Goal: Navigation & Orientation: Find specific page/section

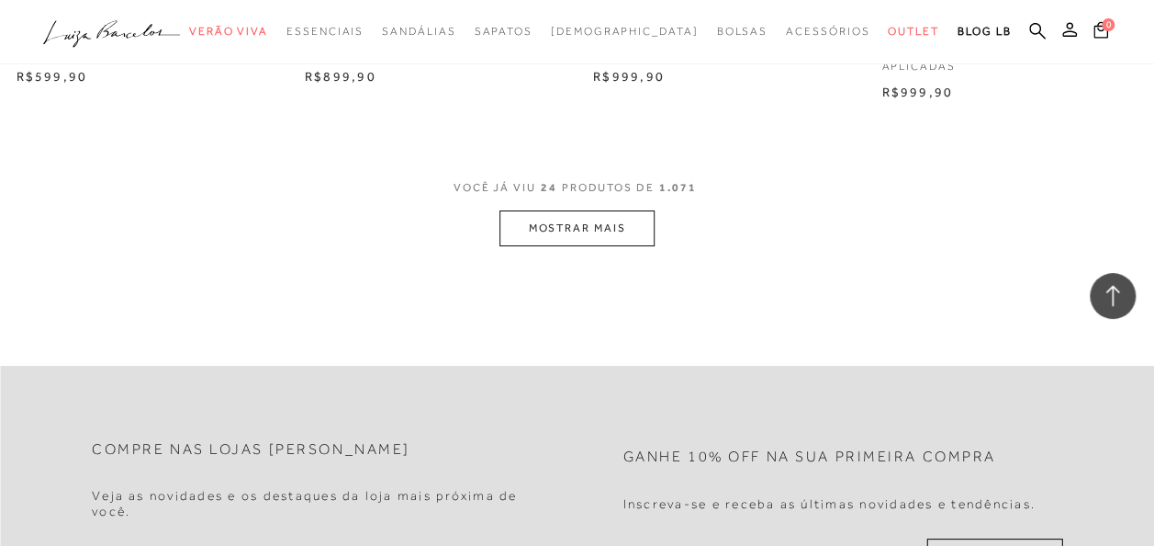
scroll to position [3306, 0]
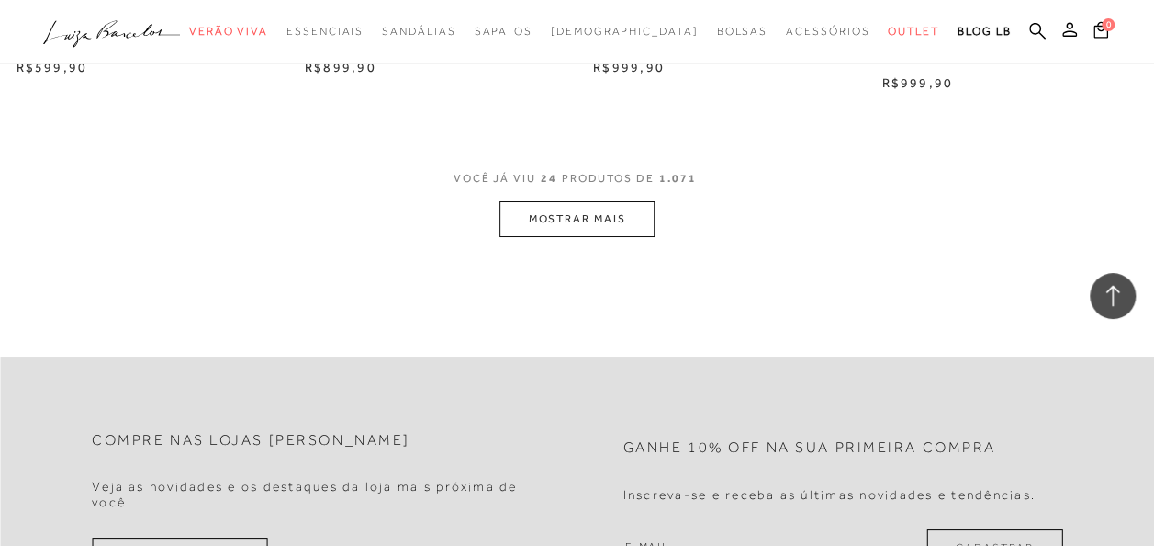
click at [590, 235] on button "MOSTRAR MAIS" at bounding box center [577, 219] width 154 height 36
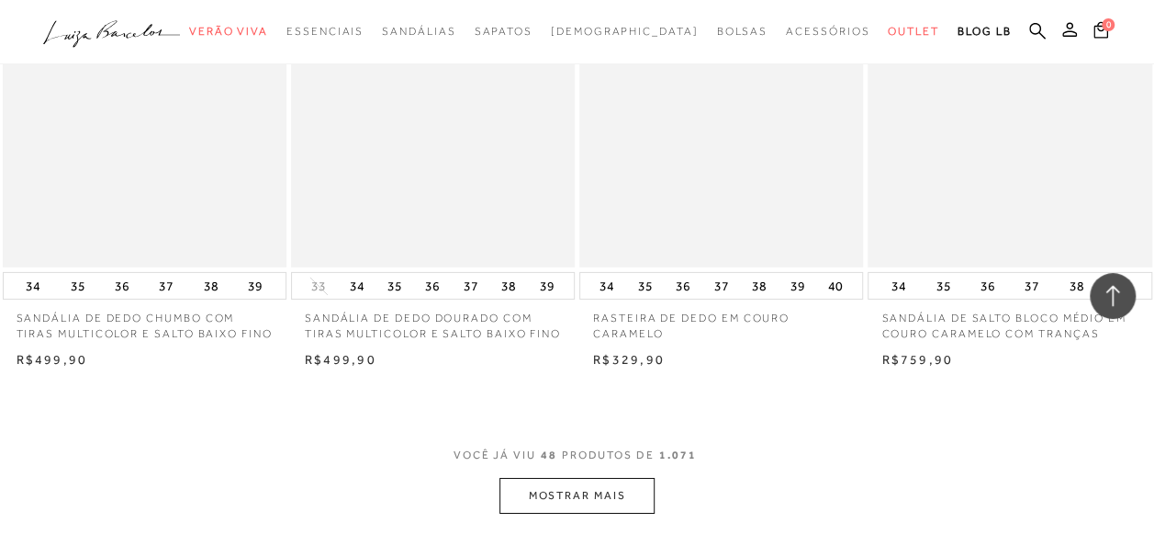
scroll to position [6521, 0]
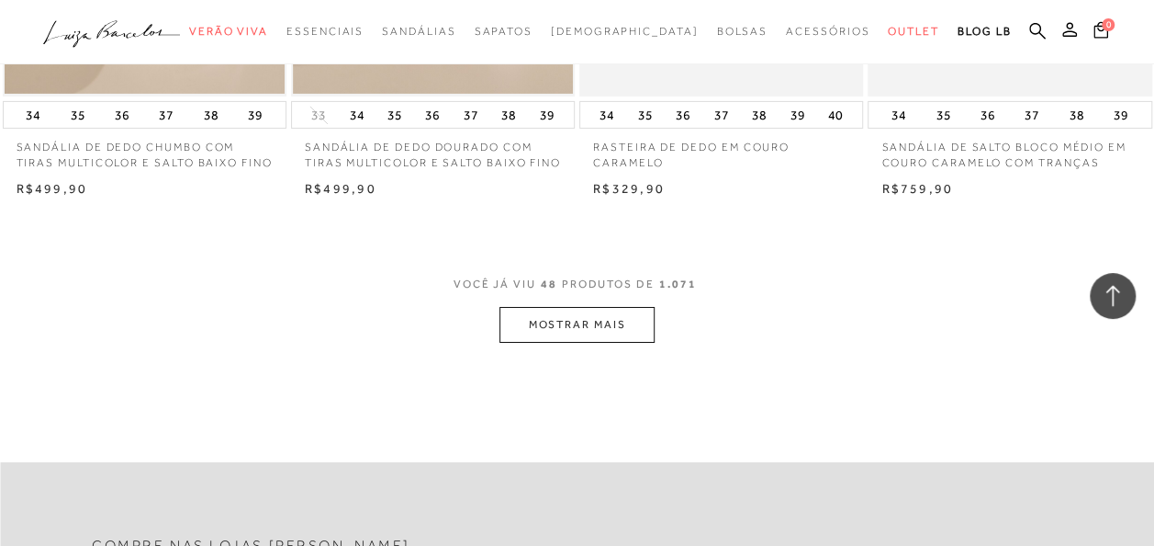
click at [602, 343] on button "MOSTRAR MAIS" at bounding box center [577, 325] width 154 height 36
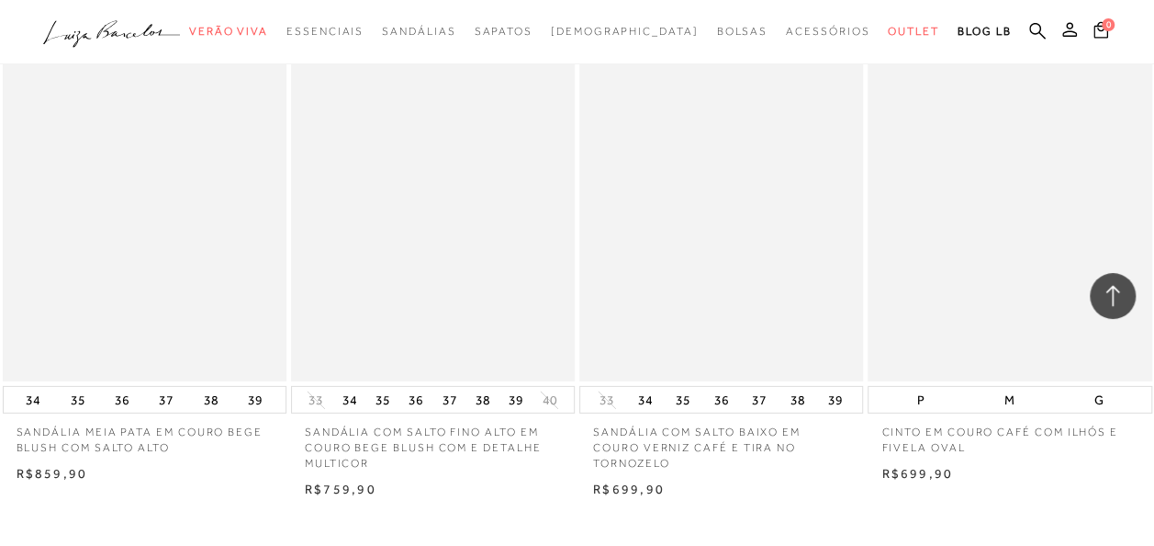
scroll to position [9643, 0]
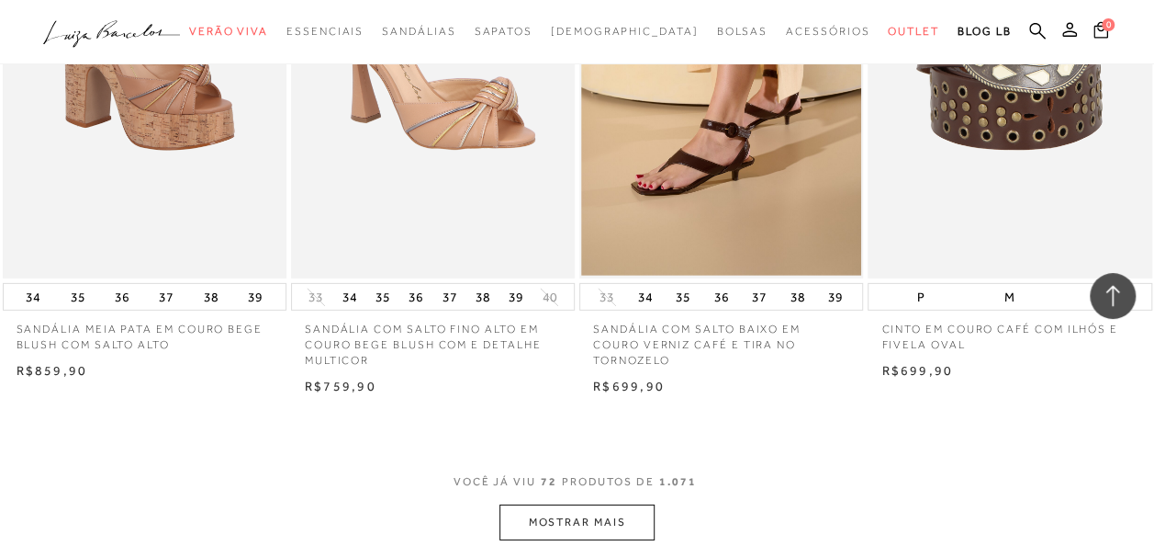
click at [585, 531] on button "MOSTRAR MAIS" at bounding box center [577, 522] width 154 height 36
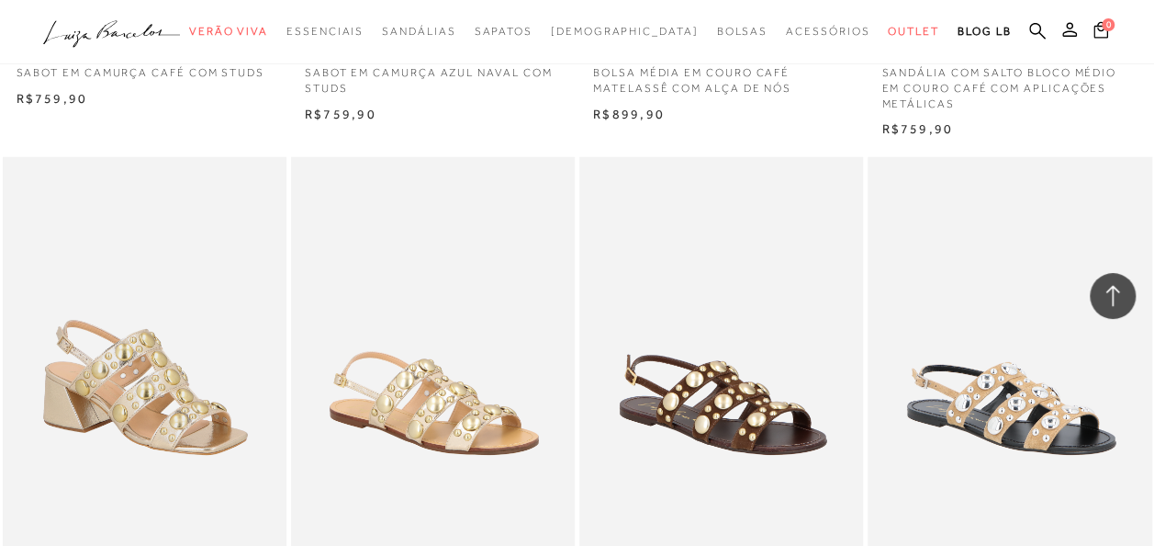
scroll to position [13041, 0]
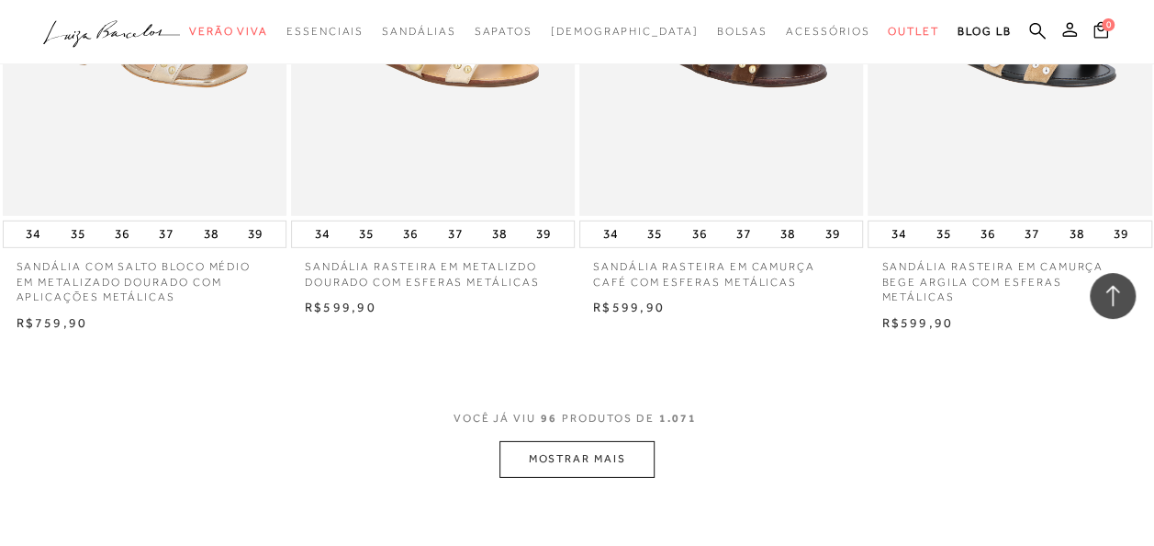
click at [536, 463] on button "MOSTRAR MAIS" at bounding box center [577, 459] width 154 height 36
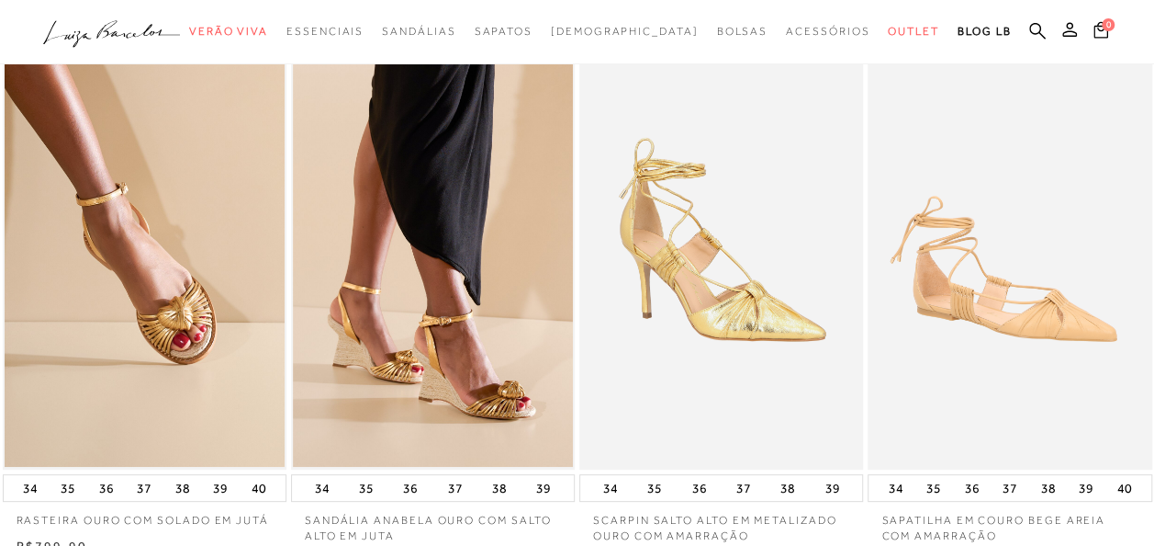
scroll to position [0, 0]
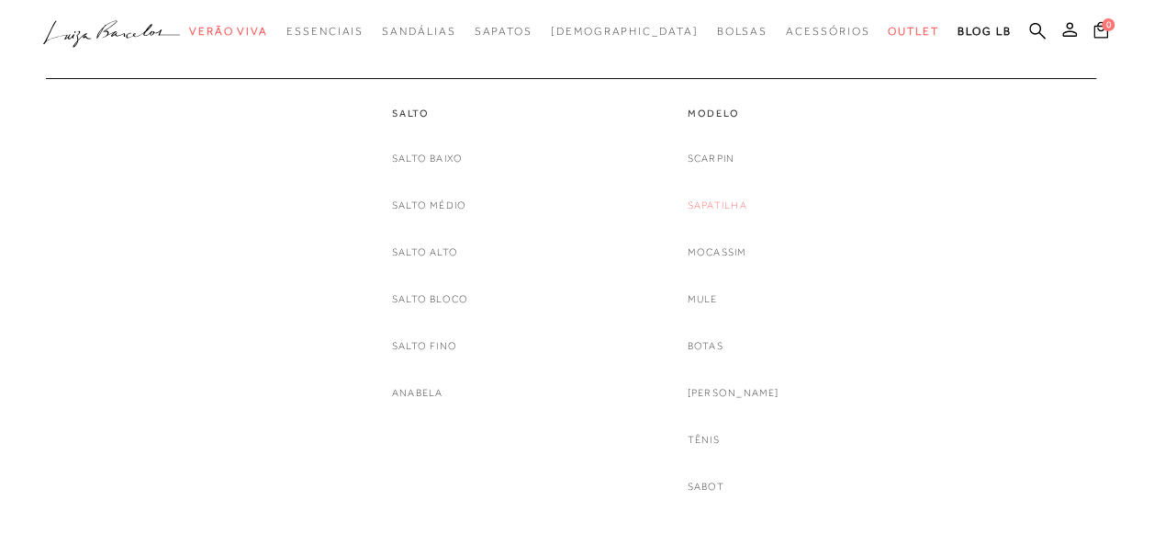
click at [748, 206] on link "Sapatilha" at bounding box center [718, 205] width 60 height 19
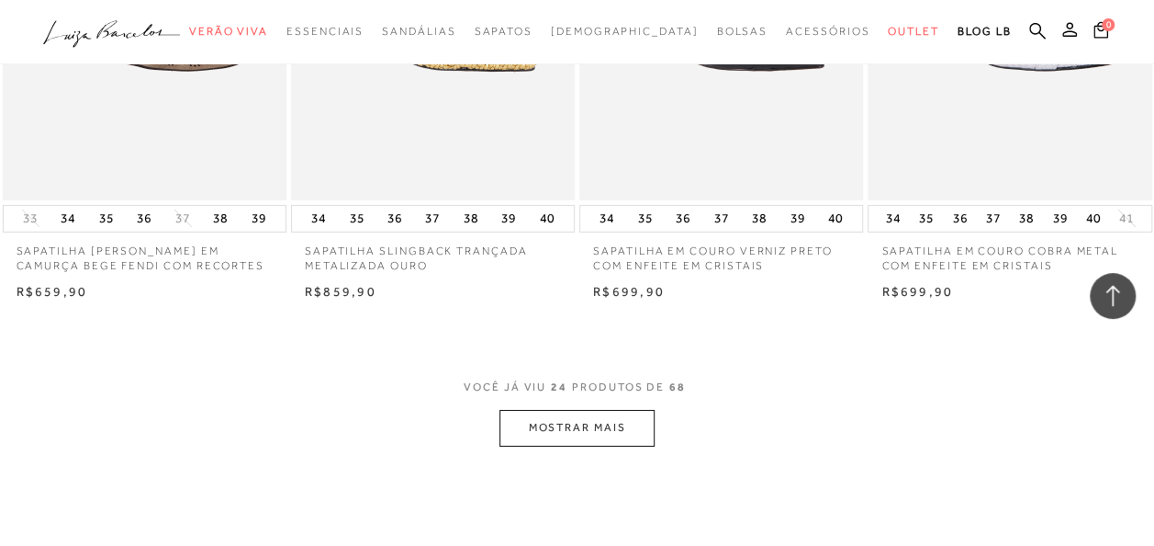
scroll to position [3123, 0]
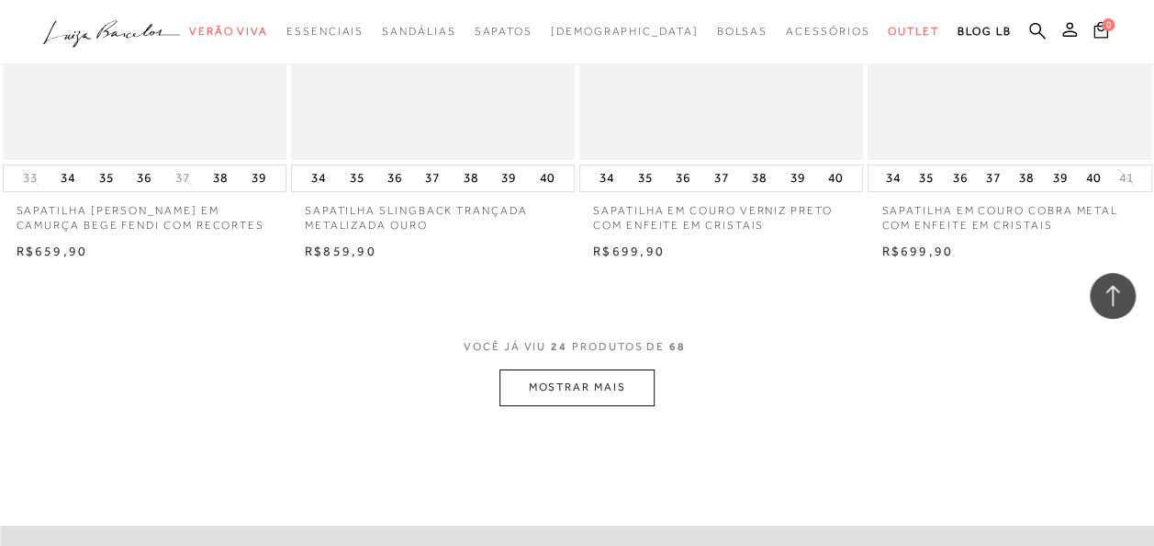
click at [623, 378] on button "MOSTRAR MAIS" at bounding box center [577, 387] width 154 height 36
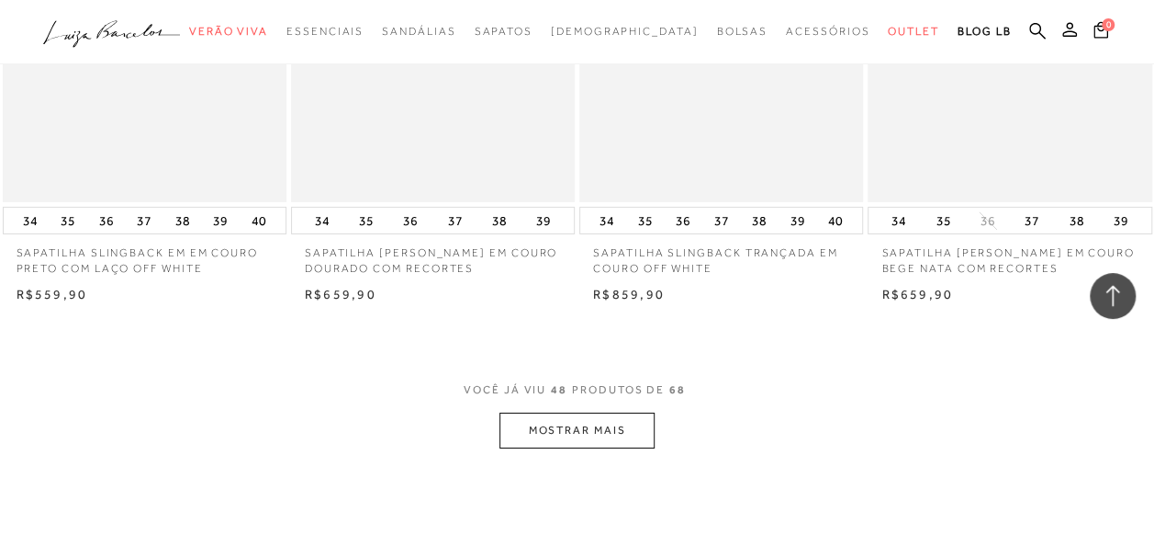
scroll to position [6429, 0]
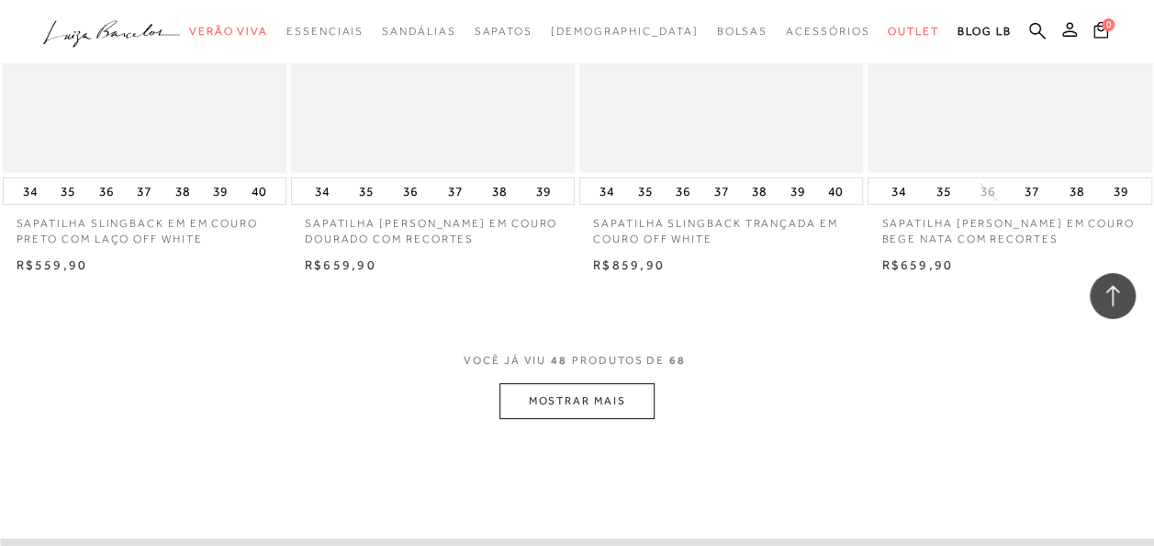
click at [623, 413] on button "MOSTRAR MAIS" at bounding box center [577, 401] width 154 height 36
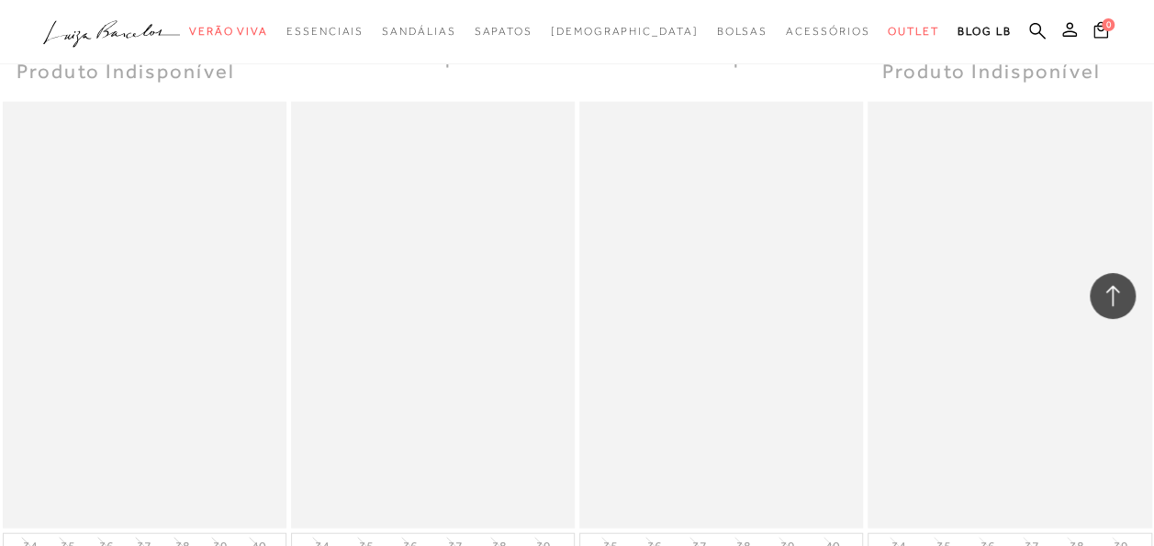
scroll to position [8817, 0]
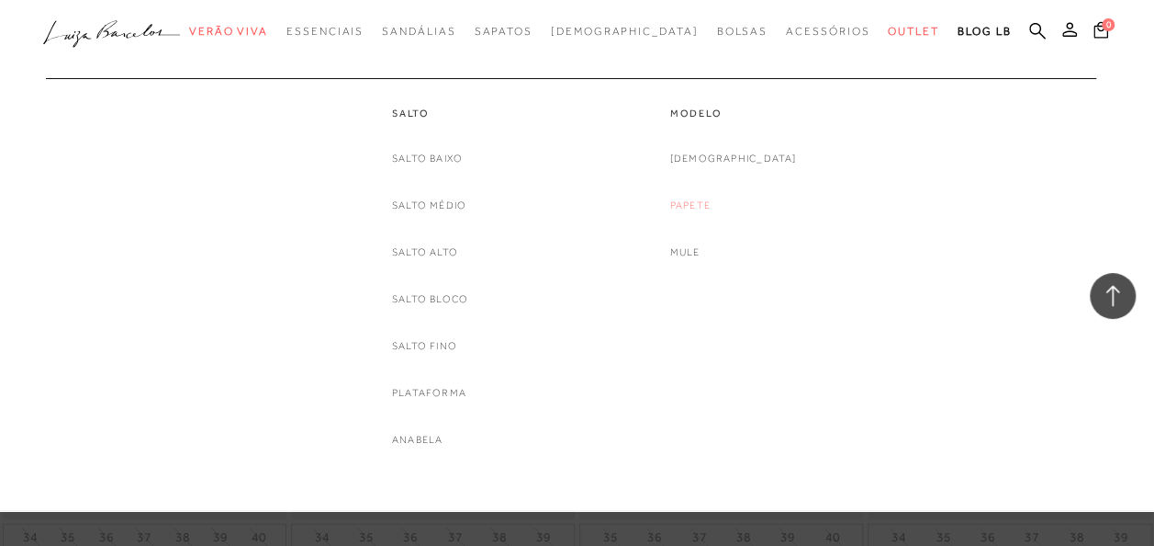
click at [711, 213] on link "Papete" at bounding box center [690, 205] width 40 height 19
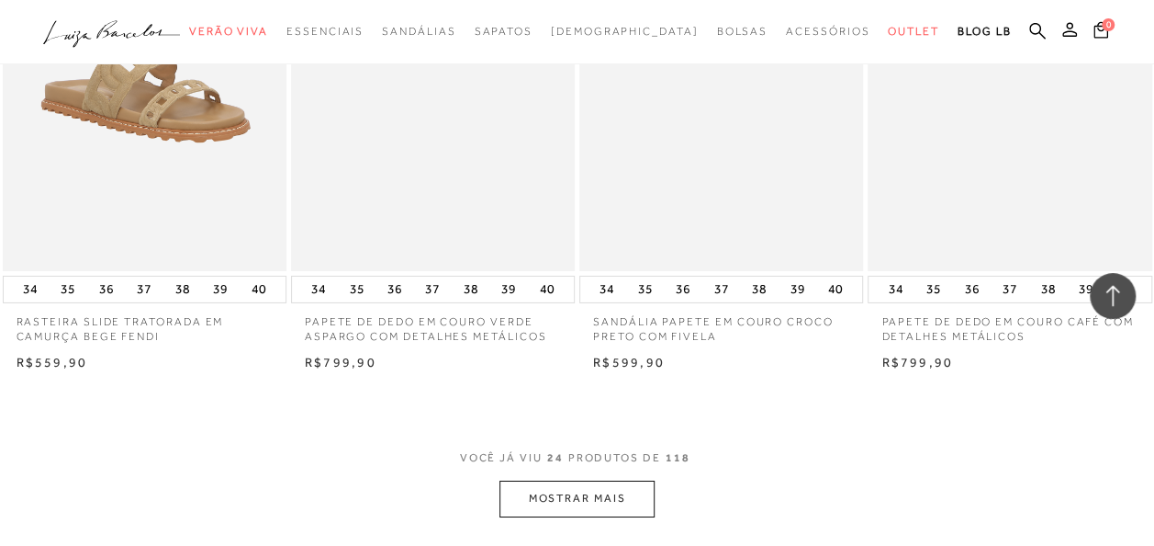
scroll to position [3214, 0]
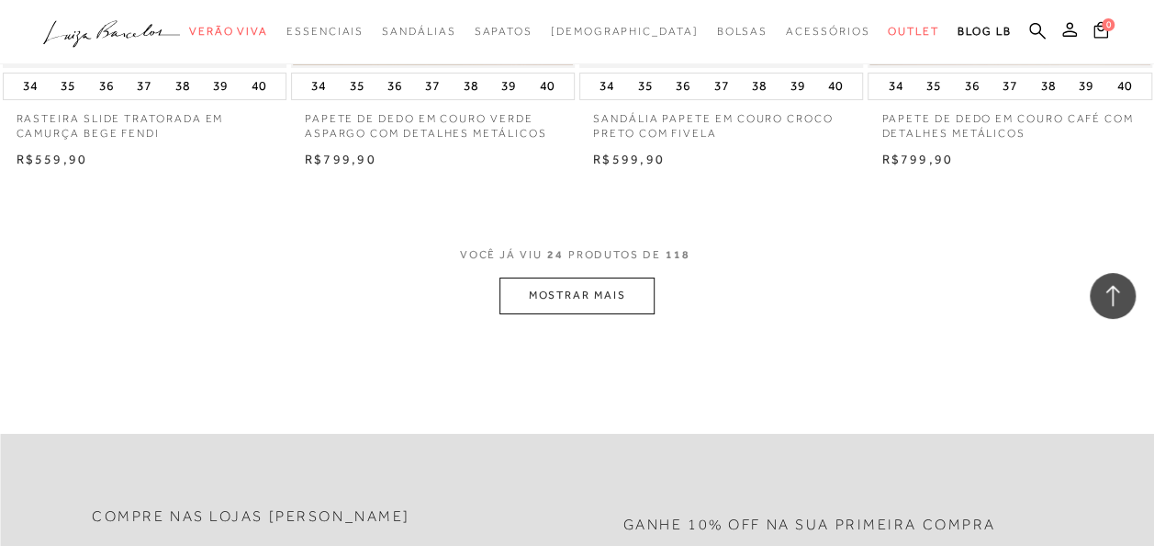
click at [635, 287] on button "MOSTRAR MAIS" at bounding box center [577, 295] width 154 height 36
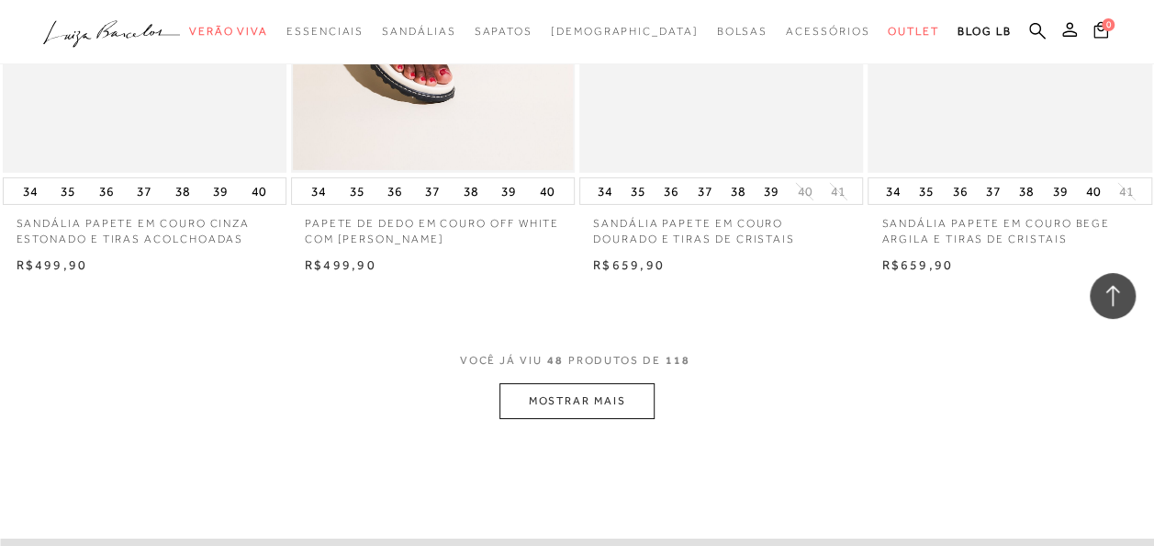
scroll to position [6704, 0]
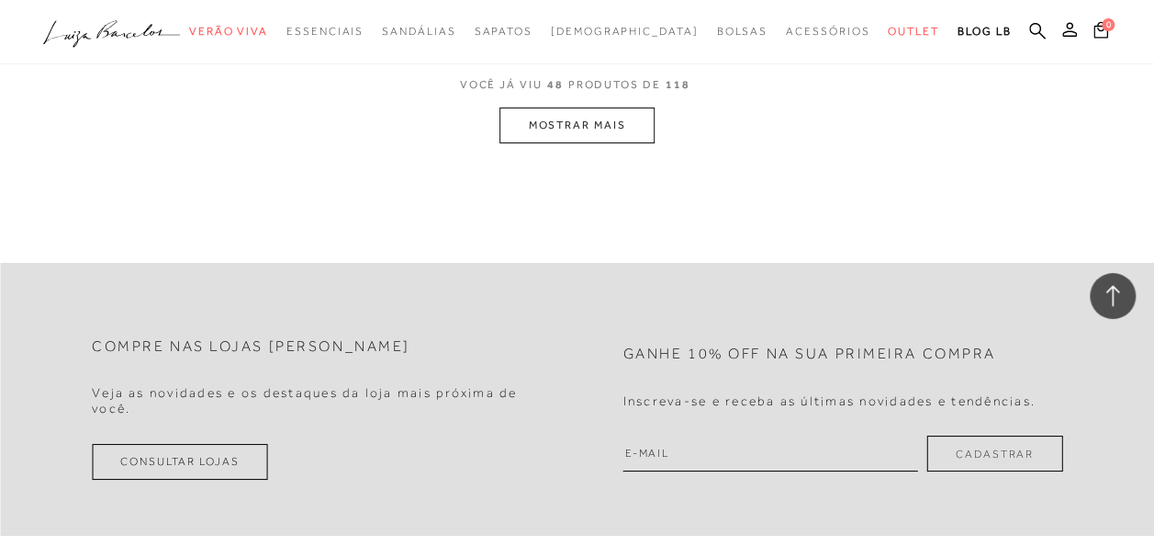
click at [604, 128] on button "MOSTRAR MAIS" at bounding box center [577, 125] width 154 height 36
click at [573, 118] on button "MOSTRAR MAIS" at bounding box center [577, 127] width 154 height 36
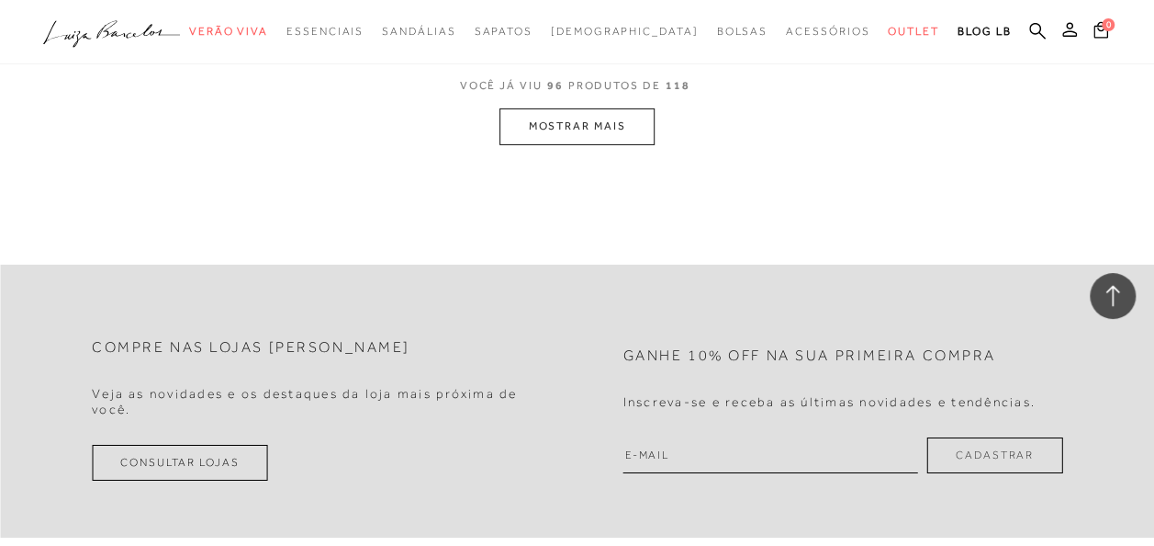
click at [594, 139] on button "MOSTRAR MAIS" at bounding box center [577, 126] width 154 height 36
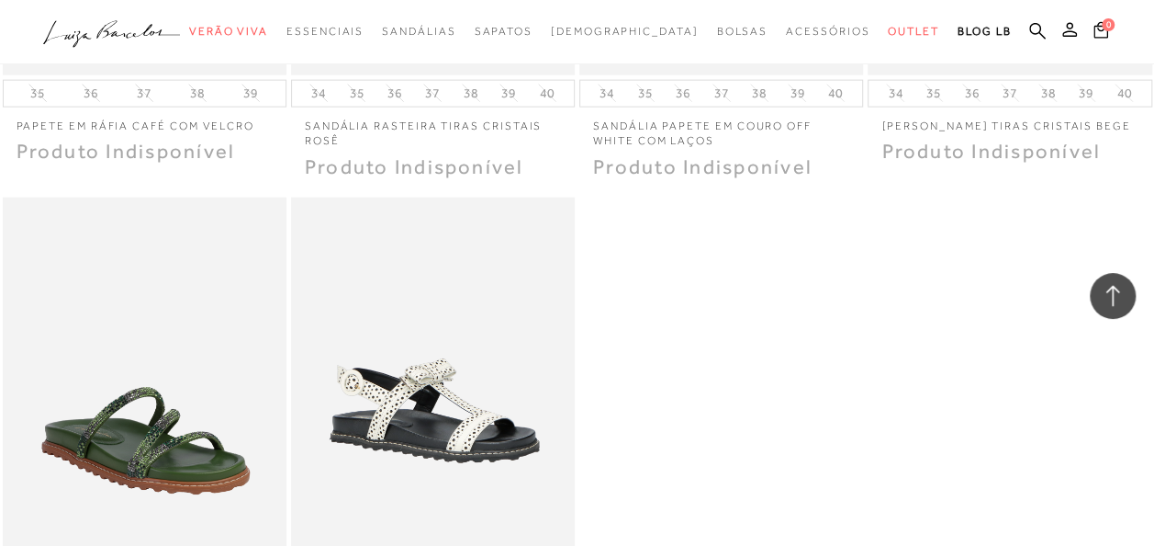
scroll to position [16129, 0]
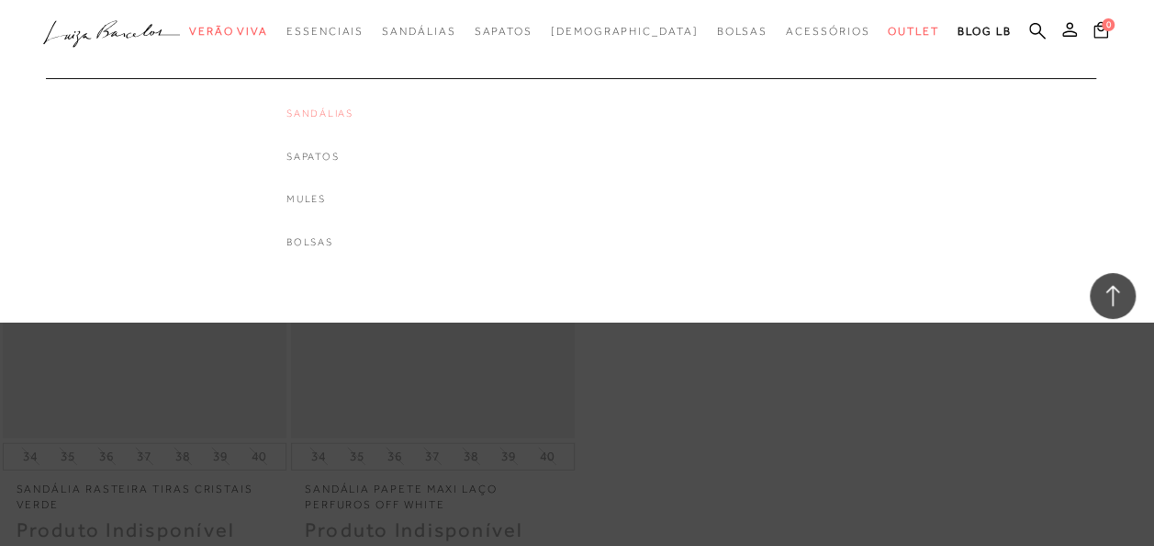
click at [353, 110] on link "Sandálias" at bounding box center [320, 114] width 67 height 16
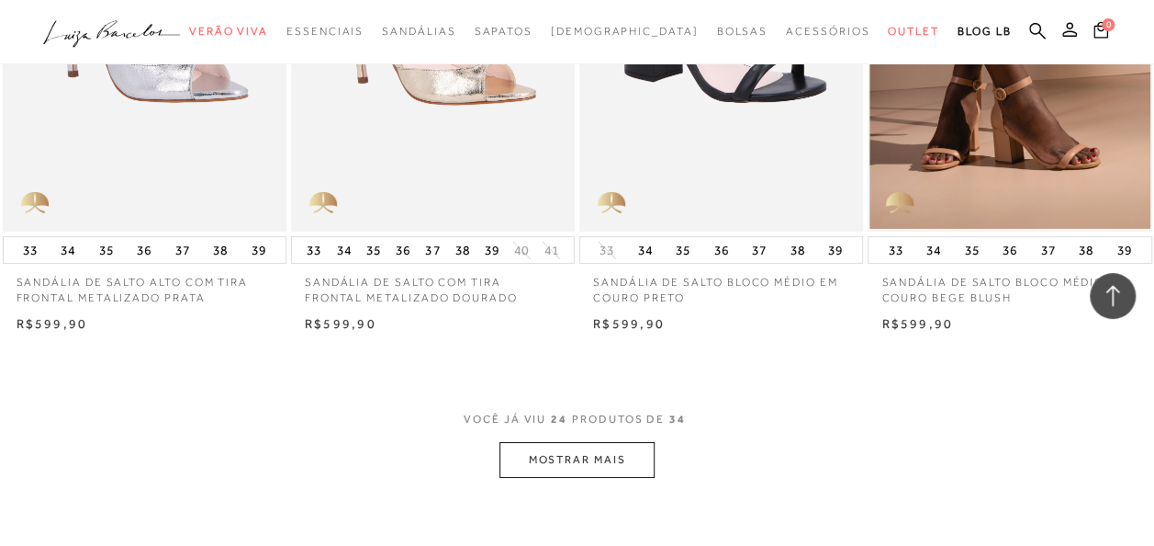
scroll to position [3235, 0]
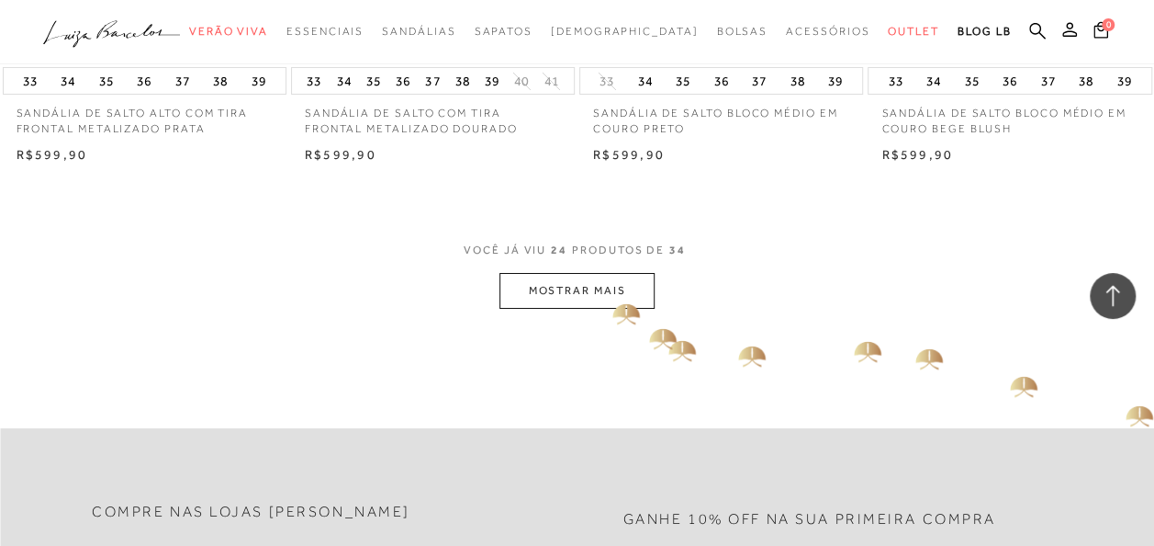
click at [602, 296] on button "MOSTRAR MAIS" at bounding box center [577, 291] width 154 height 36
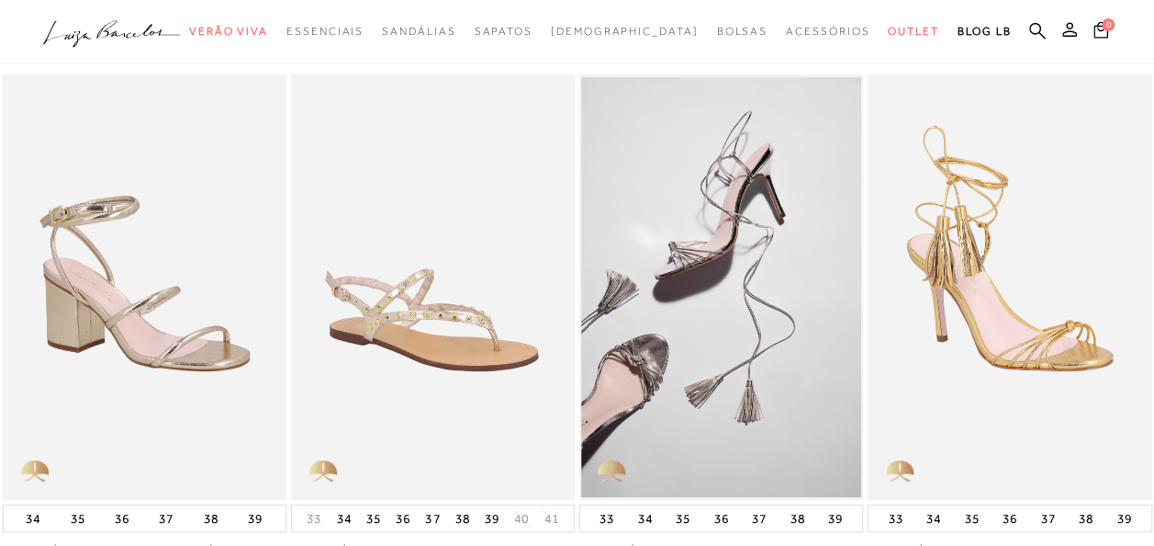
scroll to position [0, 0]
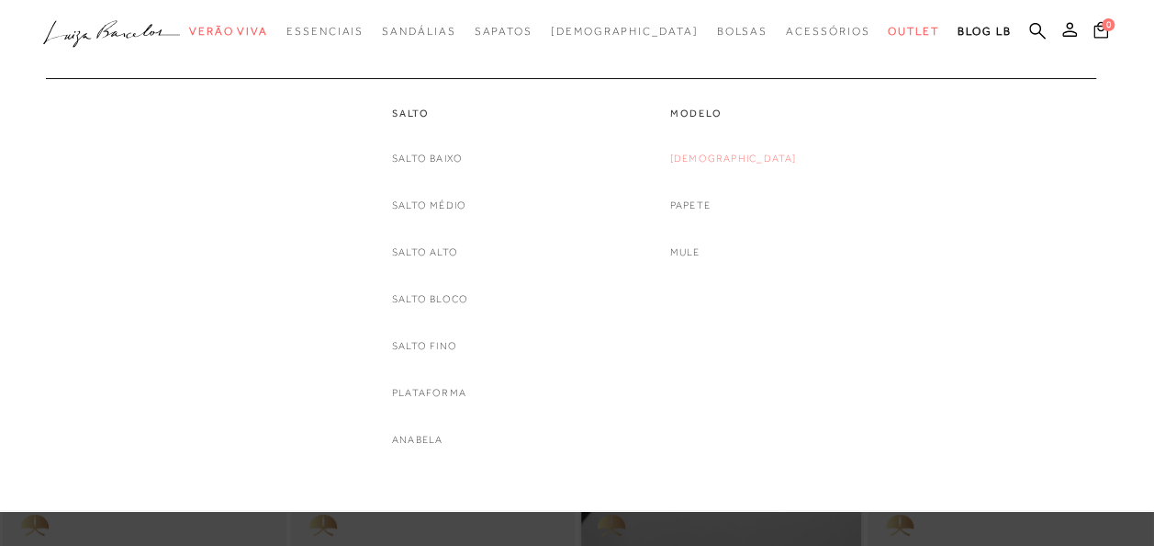
click at [709, 163] on link "[DEMOGRAPHIC_DATA]" at bounding box center [733, 158] width 127 height 19
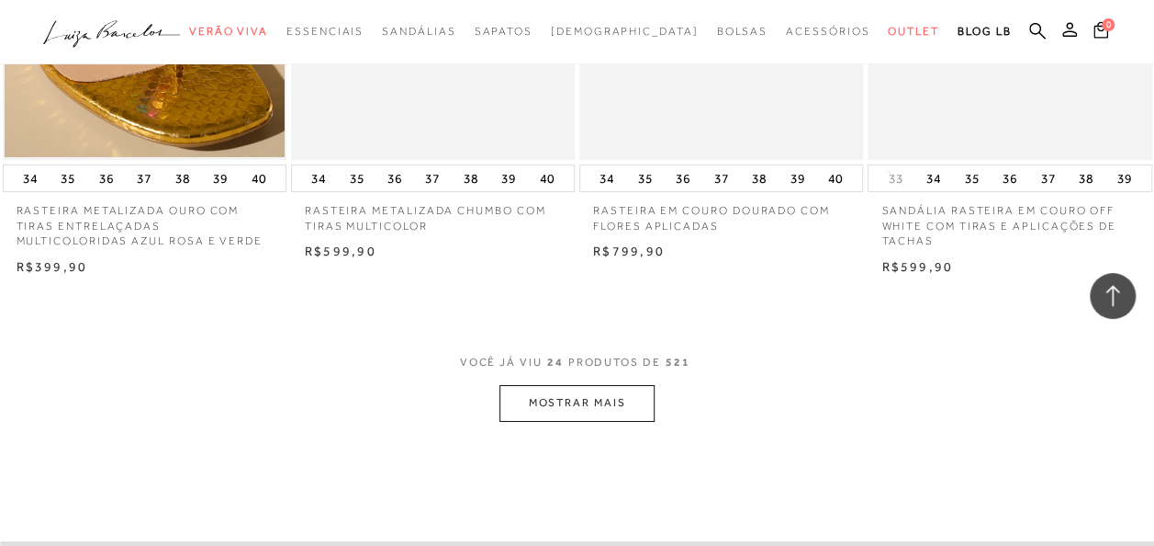
scroll to position [3214, 0]
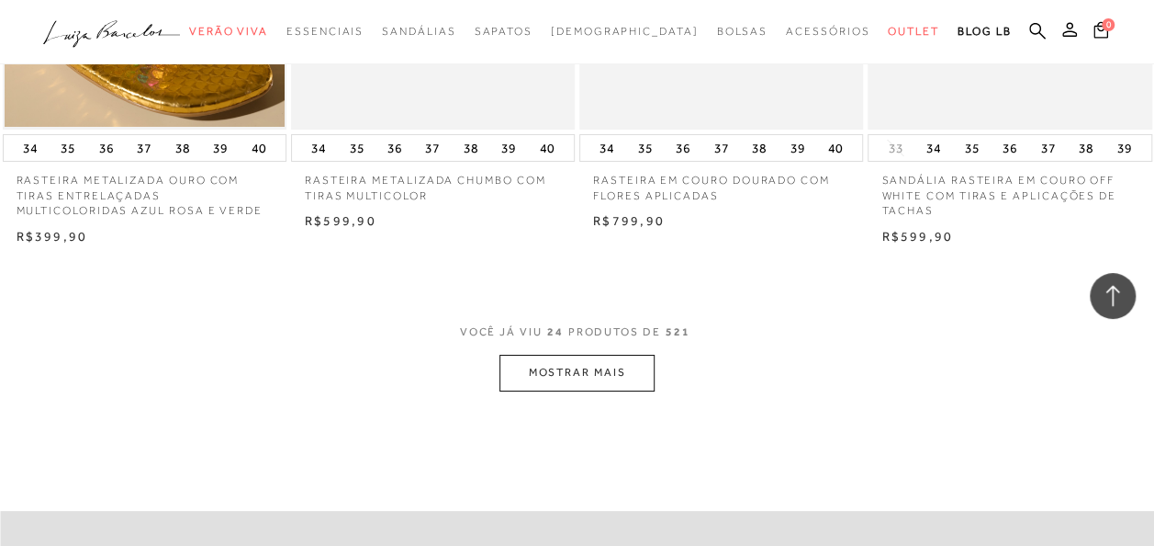
click at [584, 382] on button "MOSTRAR MAIS" at bounding box center [577, 373] width 154 height 36
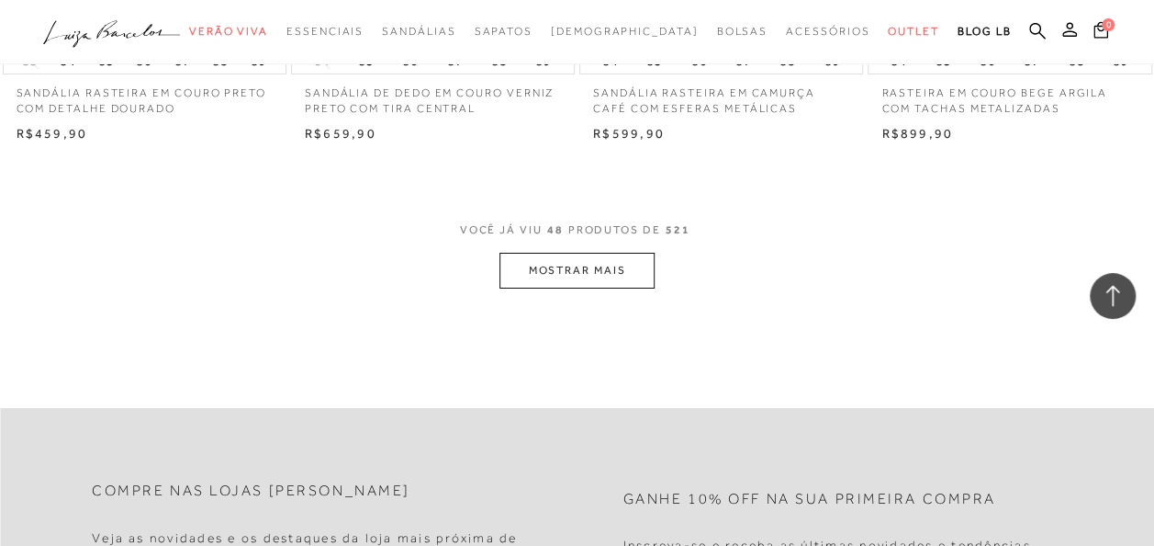
scroll to position [6613, 0]
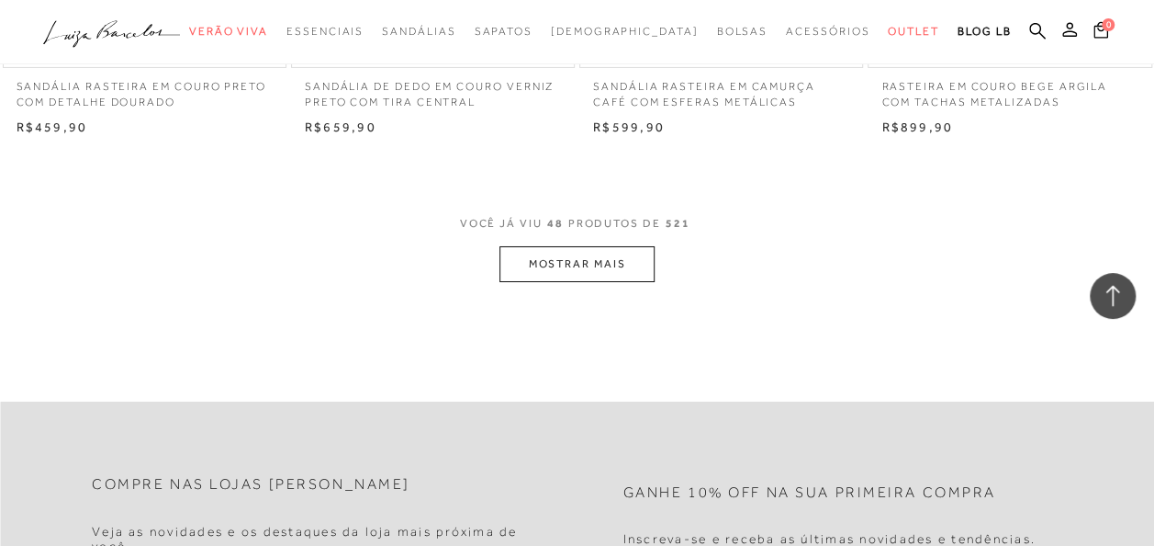
click at [619, 279] on button "MOSTRAR MAIS" at bounding box center [577, 264] width 154 height 36
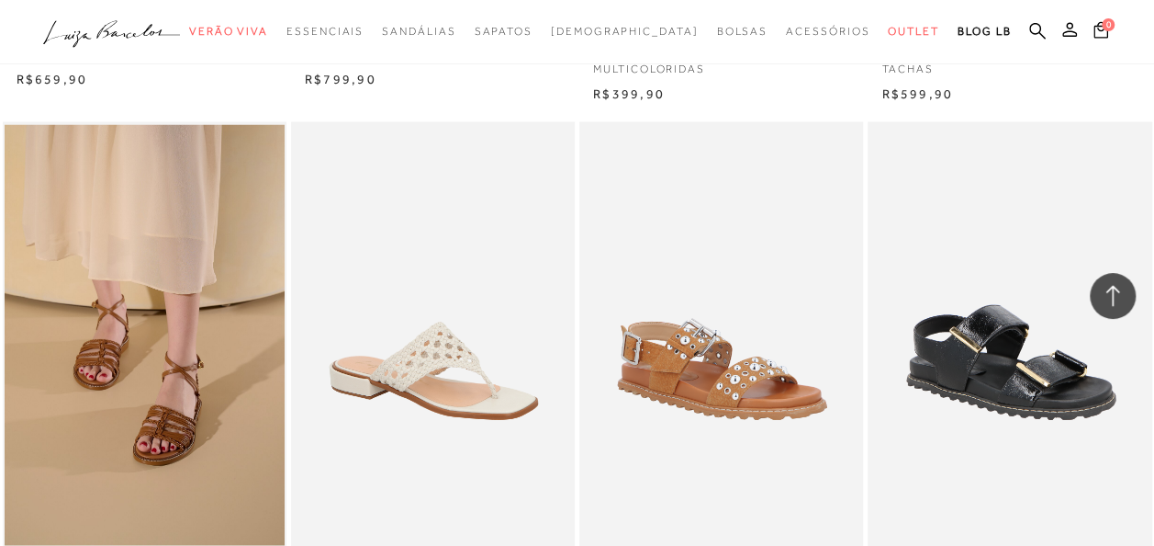
scroll to position [1718, 0]
